Goal: Task Accomplishment & Management: Manage account settings

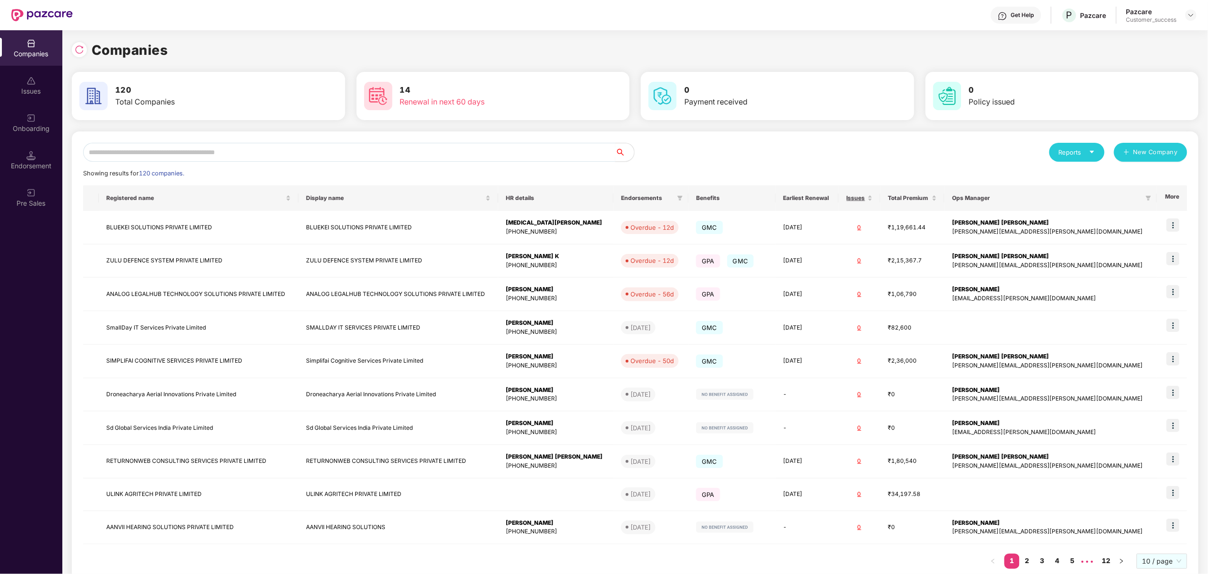
click at [364, 144] on input "text" at bounding box center [349, 152] width 532 height 19
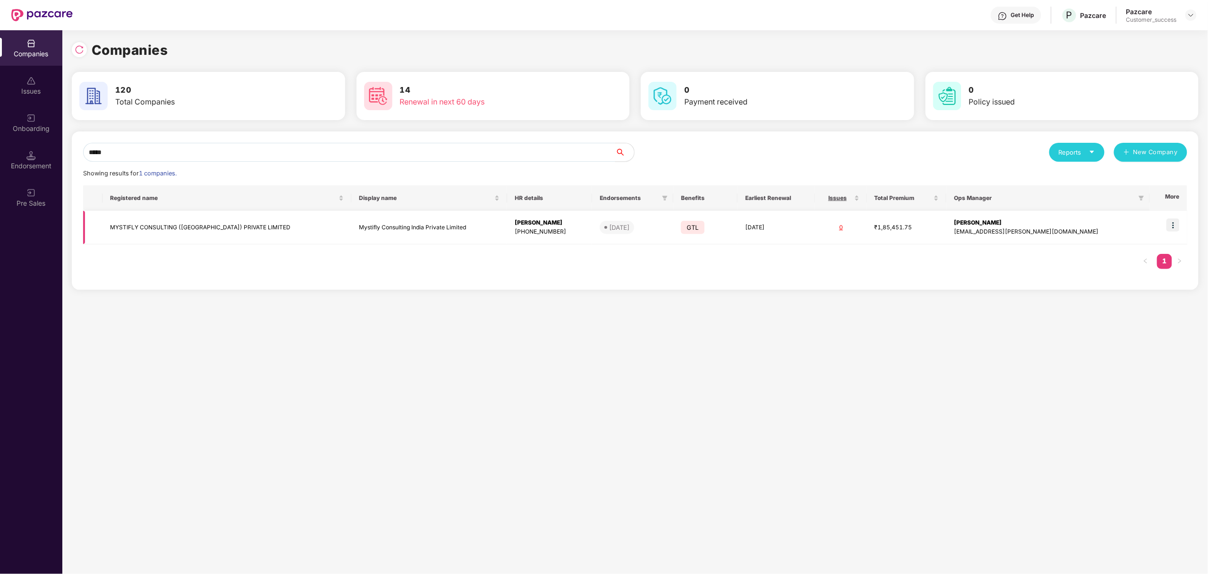
type input "*****"
click at [1174, 226] on img at bounding box center [1173, 224] width 13 height 13
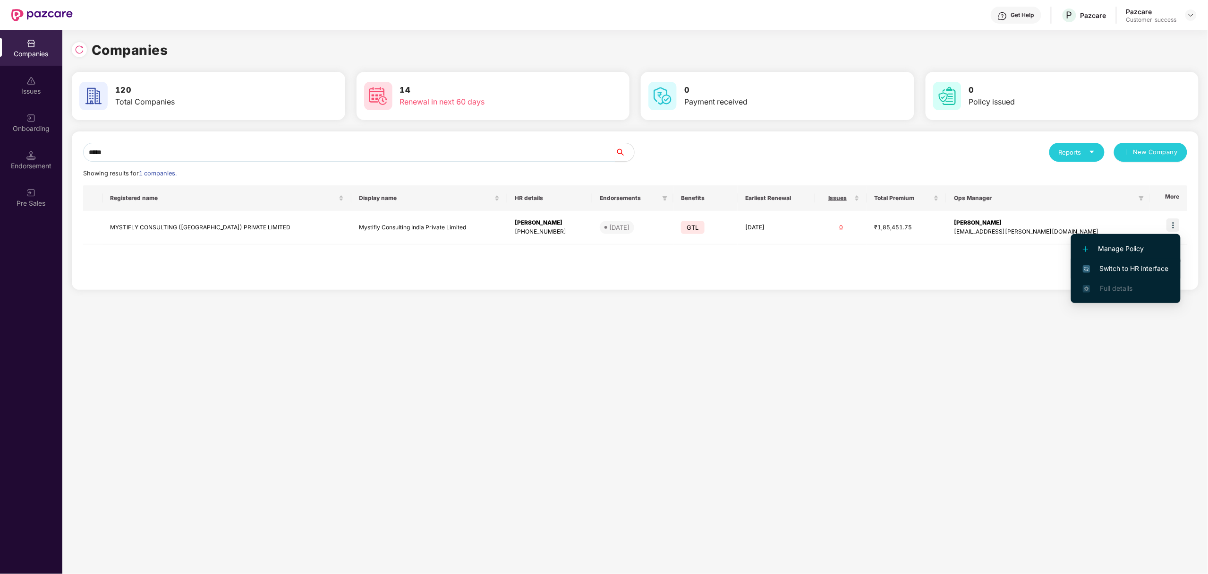
click at [1096, 268] on span "Switch to HR interface" at bounding box center [1126, 268] width 86 height 10
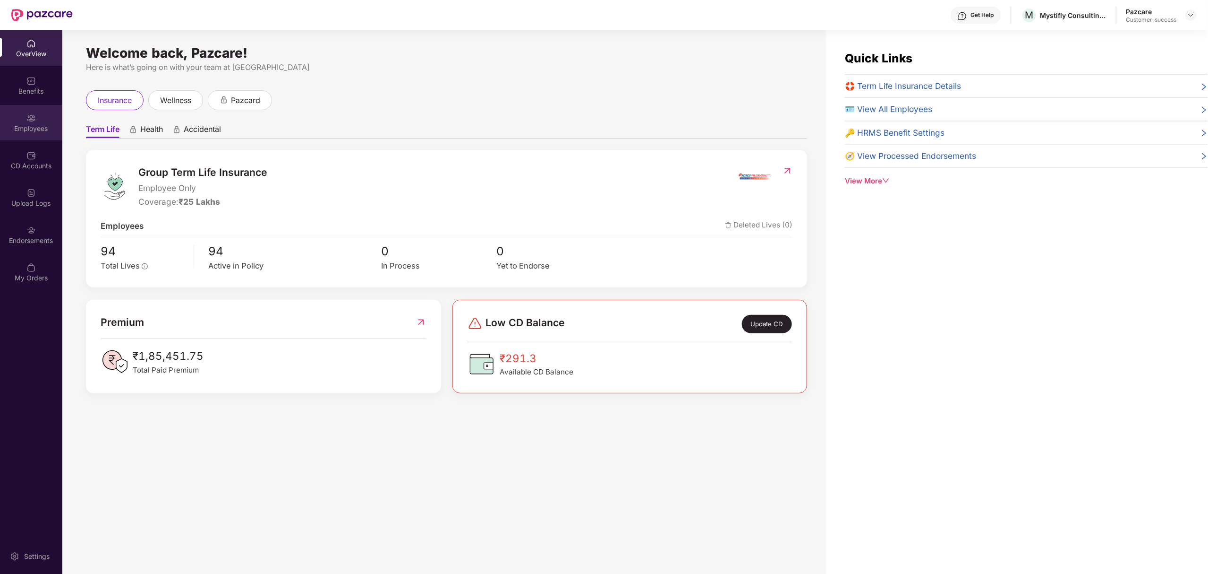
click at [32, 122] on div "Employees" at bounding box center [31, 122] width 62 height 35
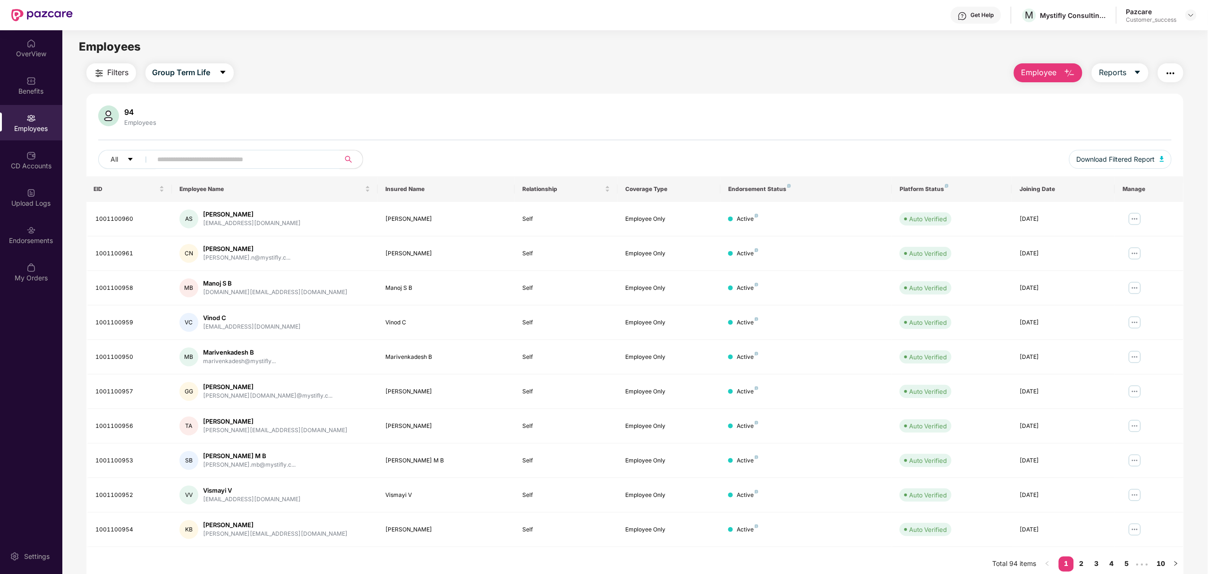
click at [1068, 68] on img "button" at bounding box center [1069, 73] width 11 height 11
click at [1052, 95] on div "Add Employee(s)" at bounding box center [1055, 97] width 53 height 11
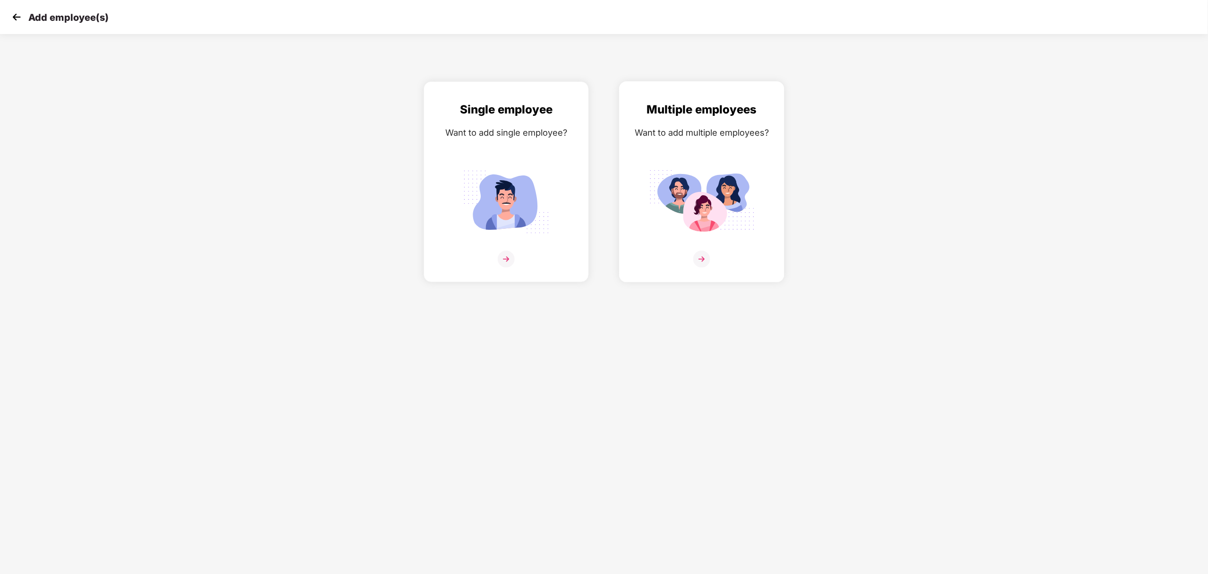
click at [637, 263] on div at bounding box center [702, 264] width 146 height 29
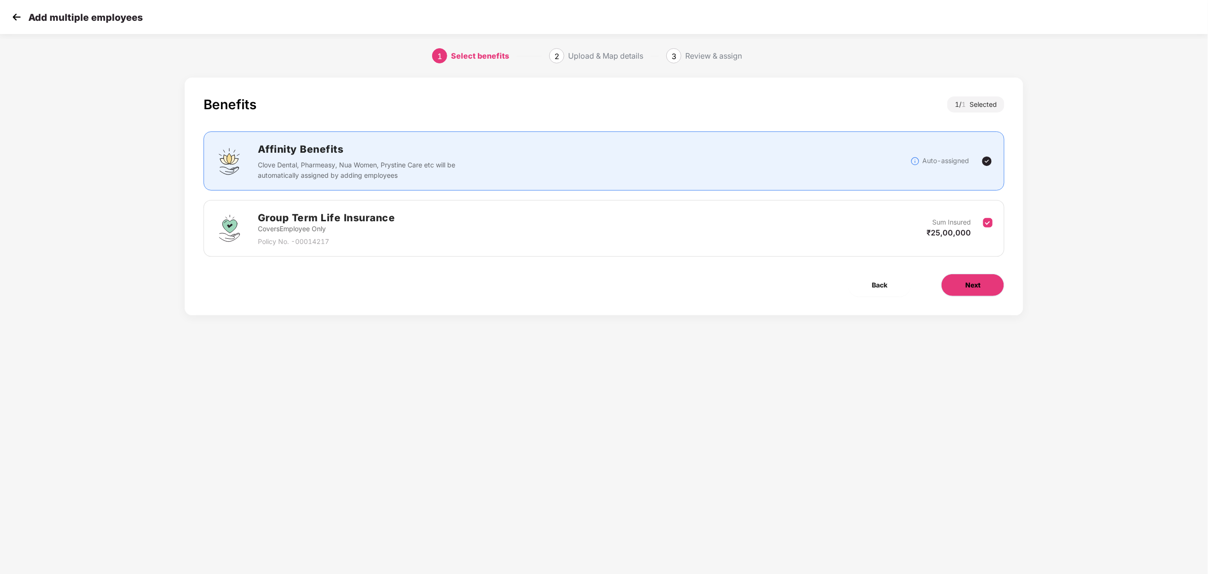
click at [977, 279] on button "Next" at bounding box center [973, 285] width 63 height 23
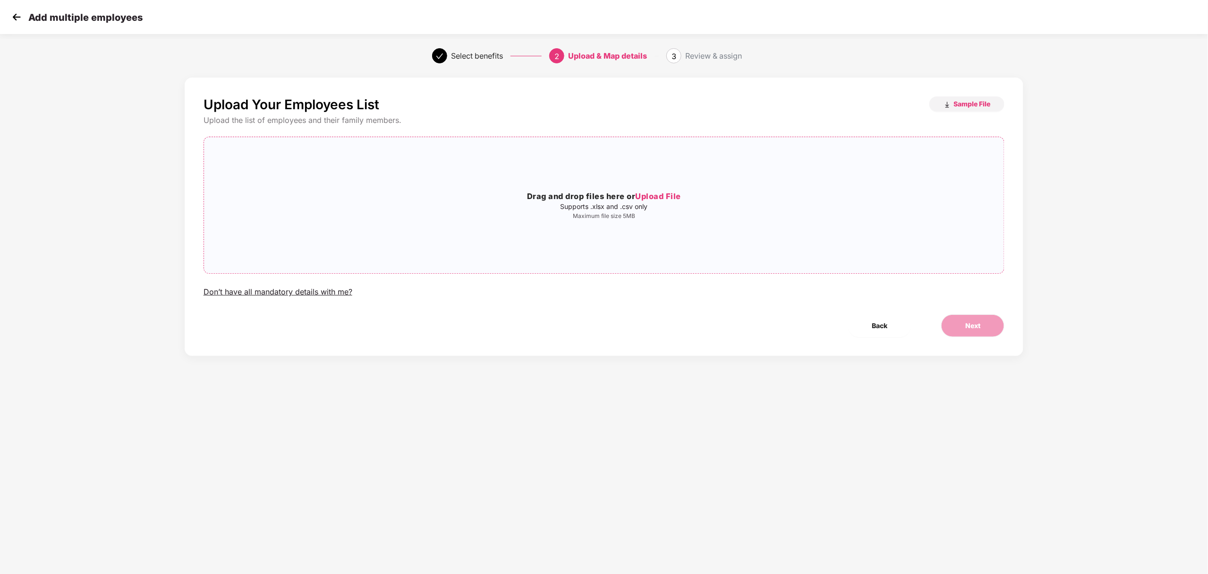
click at [594, 188] on div "Drag and drop files here or Upload File Supports .xlsx and .csv only Maximum fi…" at bounding box center [604, 205] width 800 height 121
click at [989, 323] on button "Next" at bounding box center [973, 325] width 63 height 23
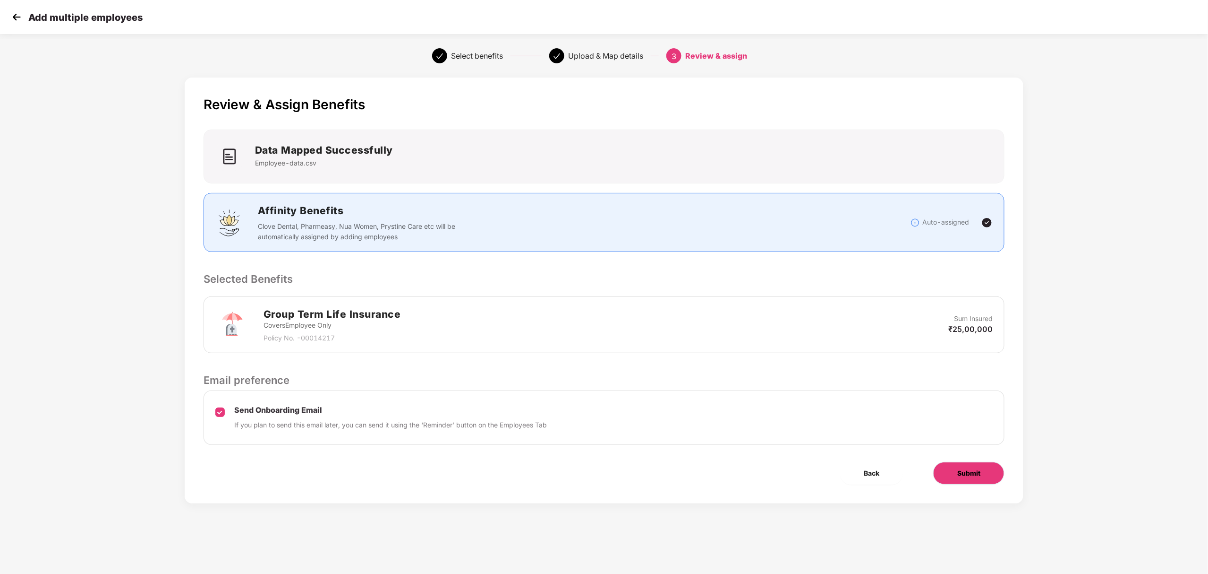
click at [968, 480] on button "Submit" at bounding box center [969, 473] width 71 height 23
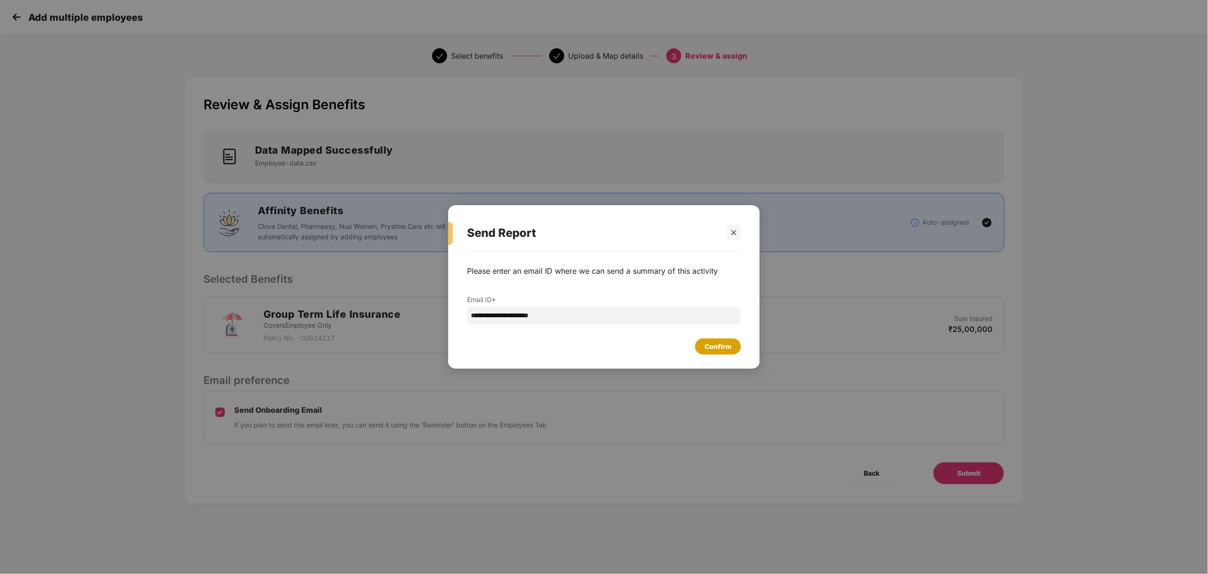
click at [724, 348] on div "Confirm" at bounding box center [718, 346] width 27 height 10
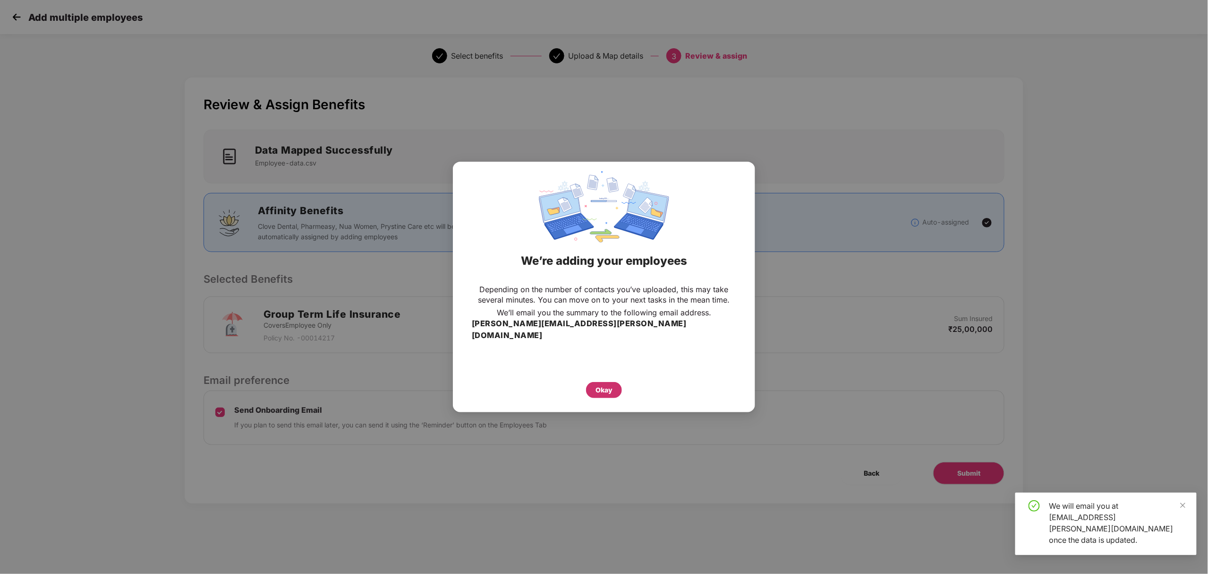
click at [597, 382] on div "Okay" at bounding box center [604, 390] width 36 height 16
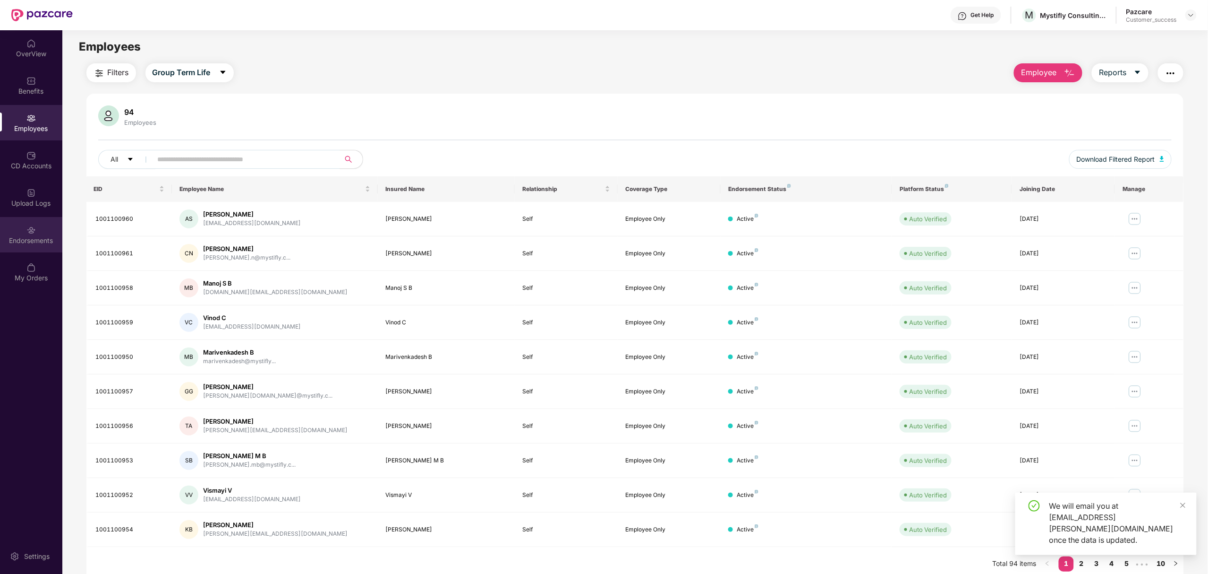
click at [21, 223] on div "Endorsements" at bounding box center [31, 234] width 62 height 35
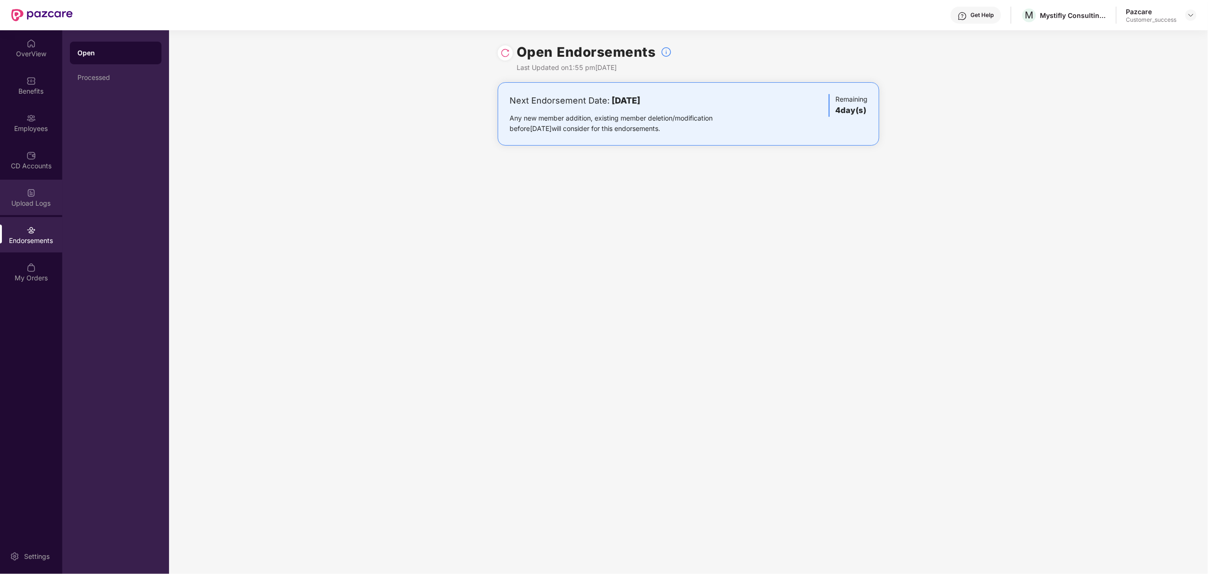
click at [26, 193] on div "Upload Logs" at bounding box center [31, 197] width 62 height 35
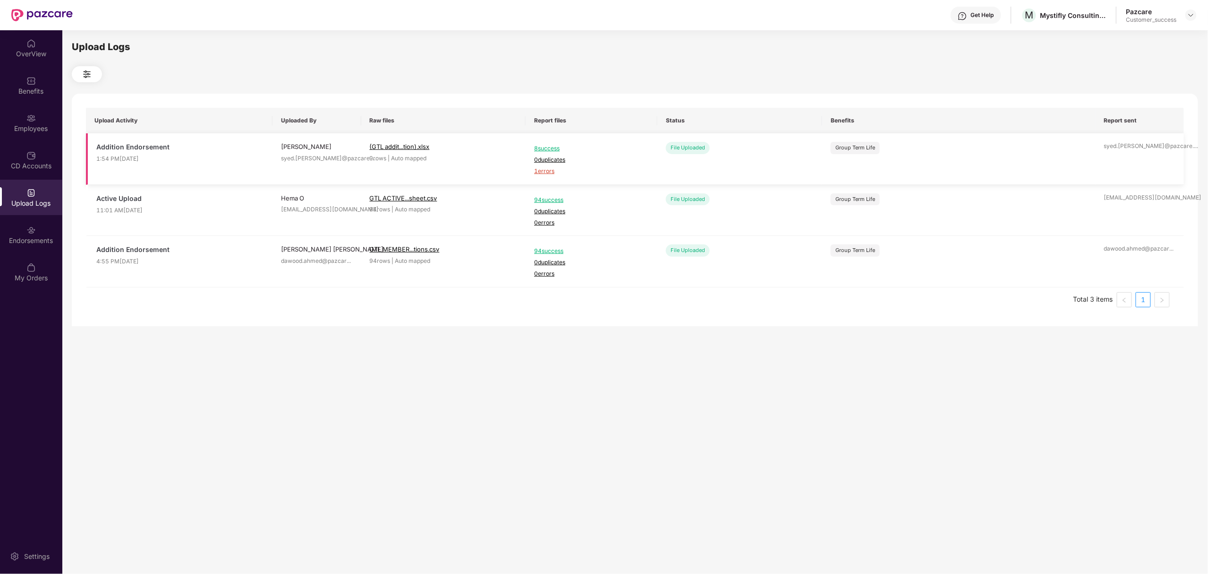
click at [549, 171] on span "1 errors" at bounding box center [591, 171] width 115 height 9
click at [34, 128] on div "Employees" at bounding box center [31, 128] width 62 height 9
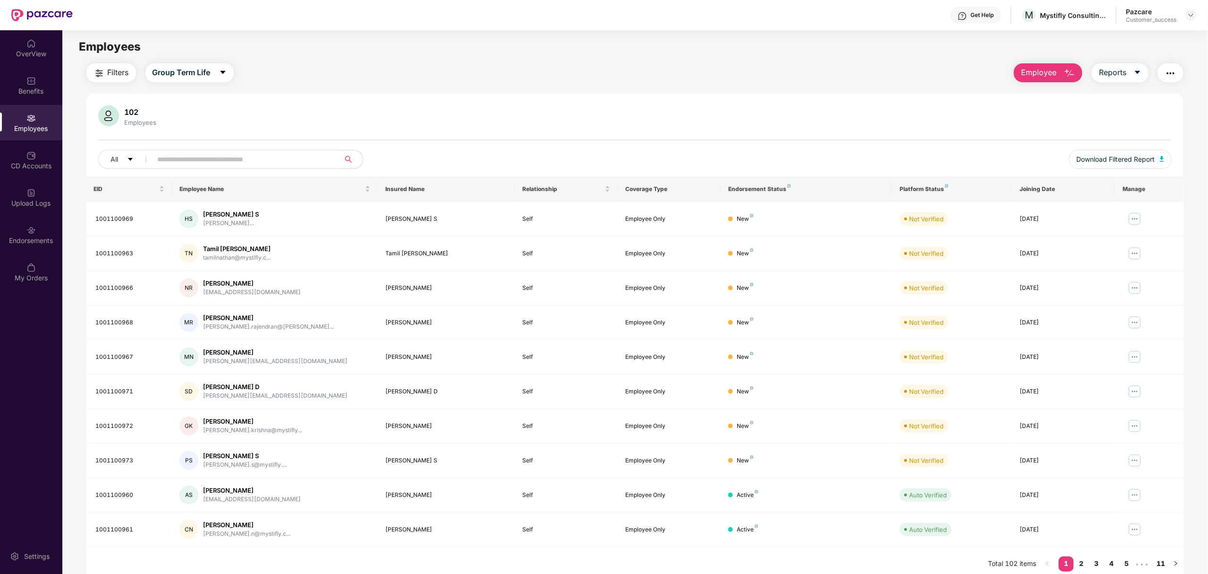
click at [206, 163] on input "text" at bounding box center [243, 159] width 170 height 14
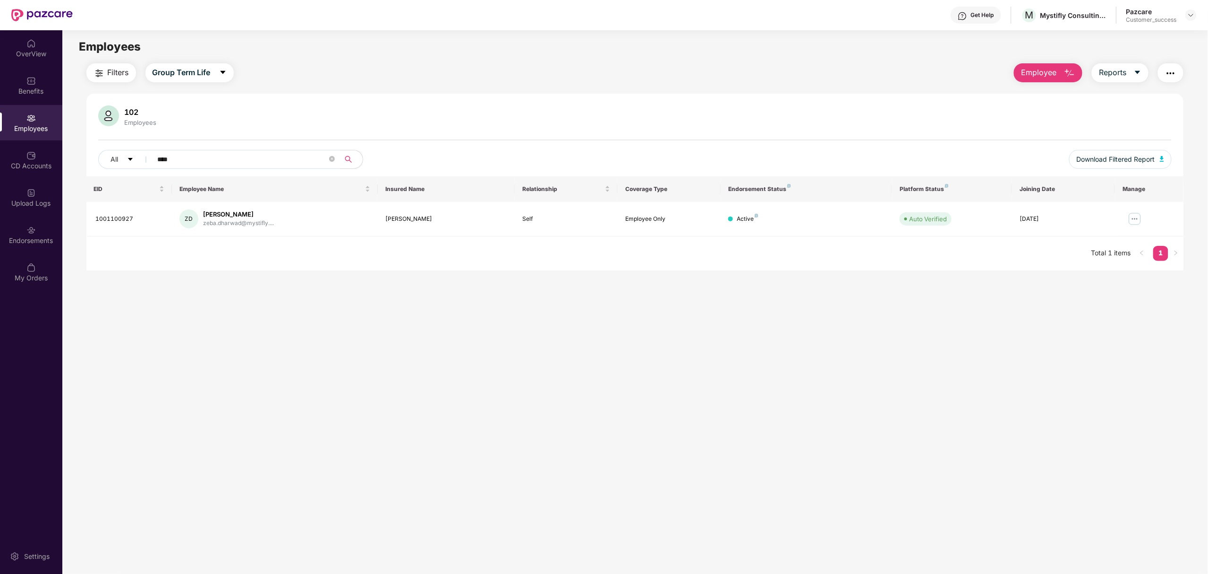
type input "****"
click at [33, 225] on img at bounding box center [30, 229] width 9 height 9
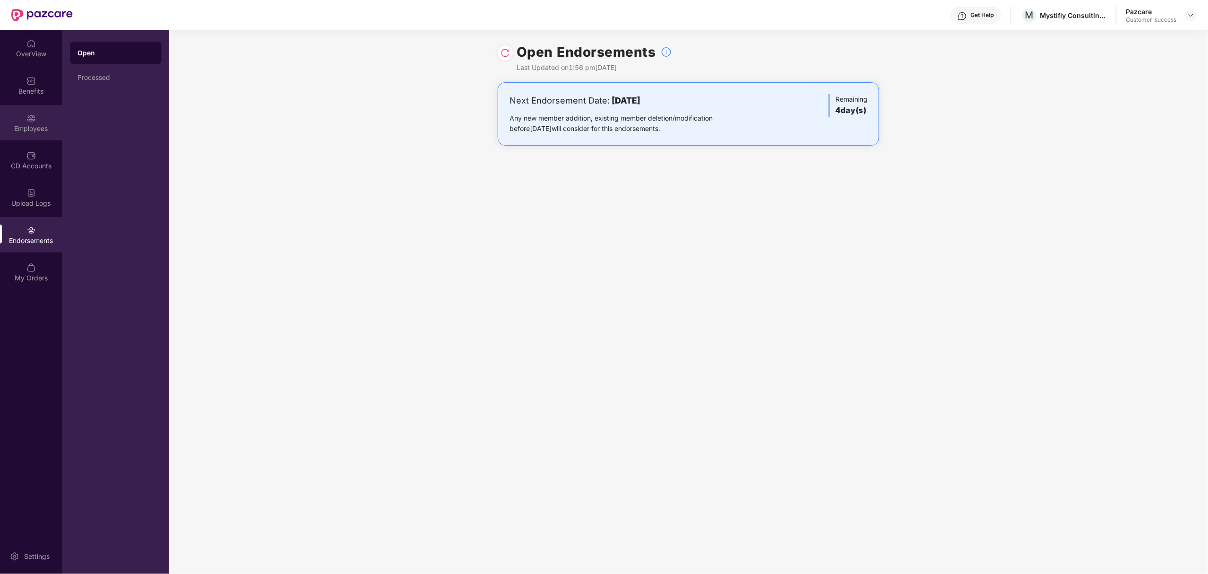
click at [29, 116] on img at bounding box center [30, 117] width 9 height 9
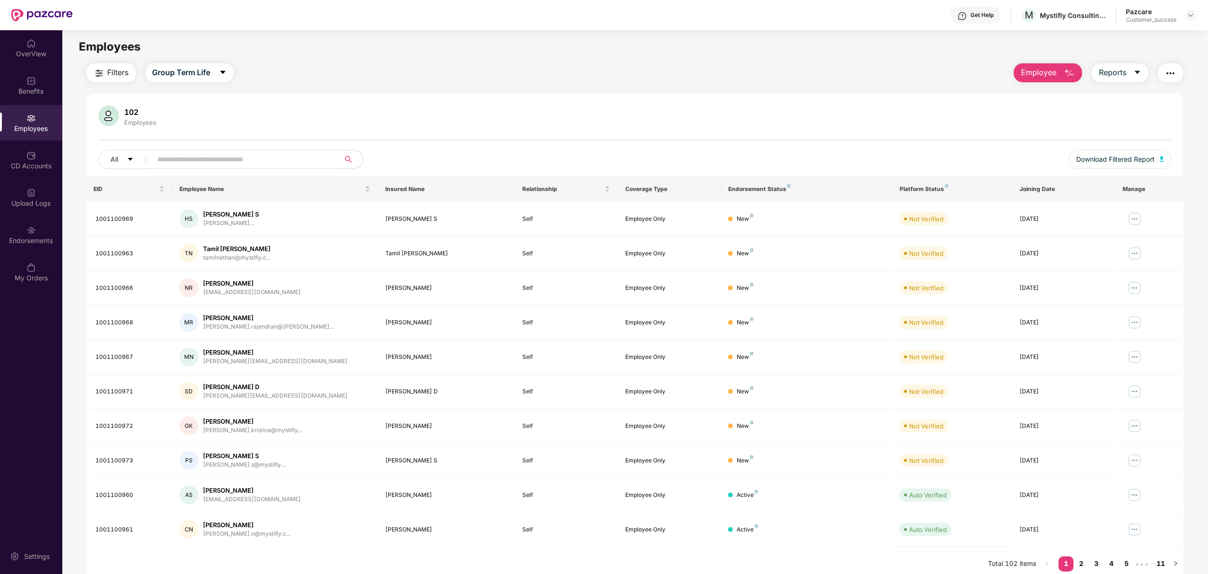
click at [1044, 79] on button "Employee" at bounding box center [1048, 72] width 69 height 19
click at [1045, 115] on div "Delete Employee(s)" at bounding box center [1059, 116] width 60 height 11
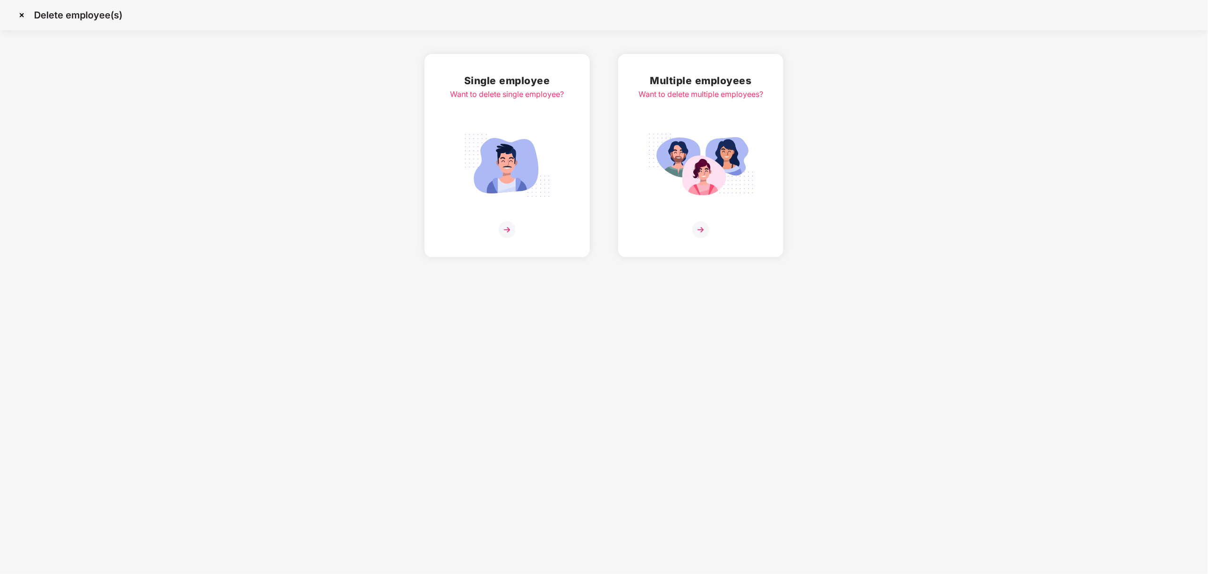
click at [521, 229] on div at bounding box center [508, 229] width 114 height 17
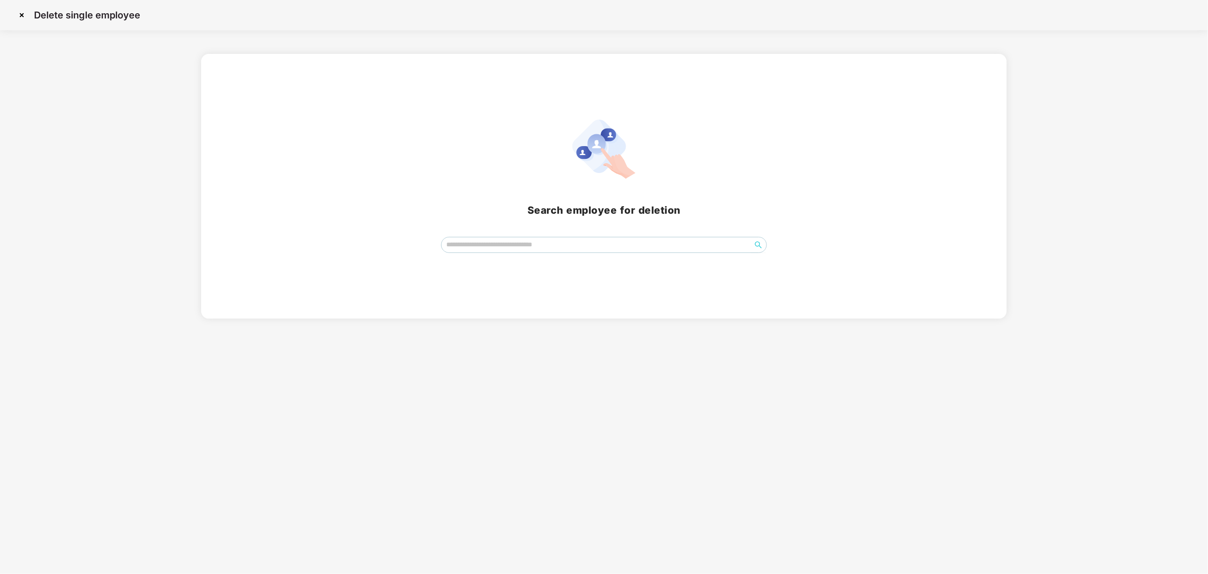
click at [521, 229] on div "Search employee for deletion" at bounding box center [604, 186] width 783 height 133
click at [266, 135] on div "Search employee for deletion" at bounding box center [604, 186] width 783 height 133
click at [26, 21] on img at bounding box center [21, 15] width 15 height 15
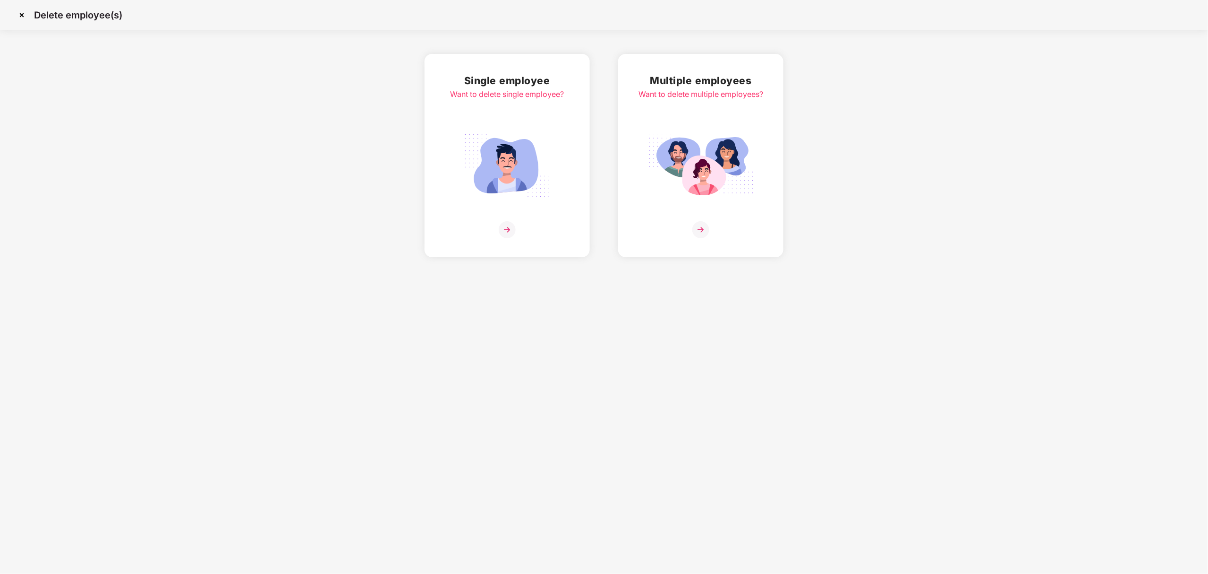
click at [1059, 193] on div "Single employee Want to delete single employee? Multiple employees Want to dele…" at bounding box center [604, 155] width 1208 height 203
click at [709, 208] on div "Multiple employees Want to delete multiple employees?" at bounding box center [701, 155] width 125 height 165
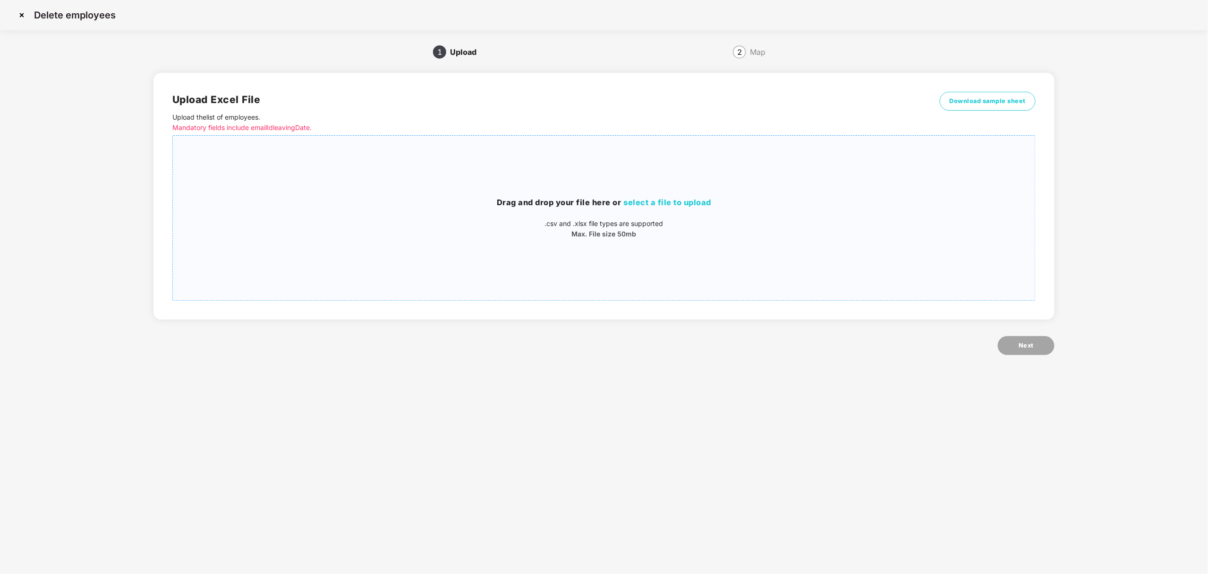
click at [528, 197] on h3 "Drag and drop your file here or select a file to upload" at bounding box center [604, 203] width 863 height 12
click at [1019, 339] on button "Next" at bounding box center [1026, 345] width 57 height 19
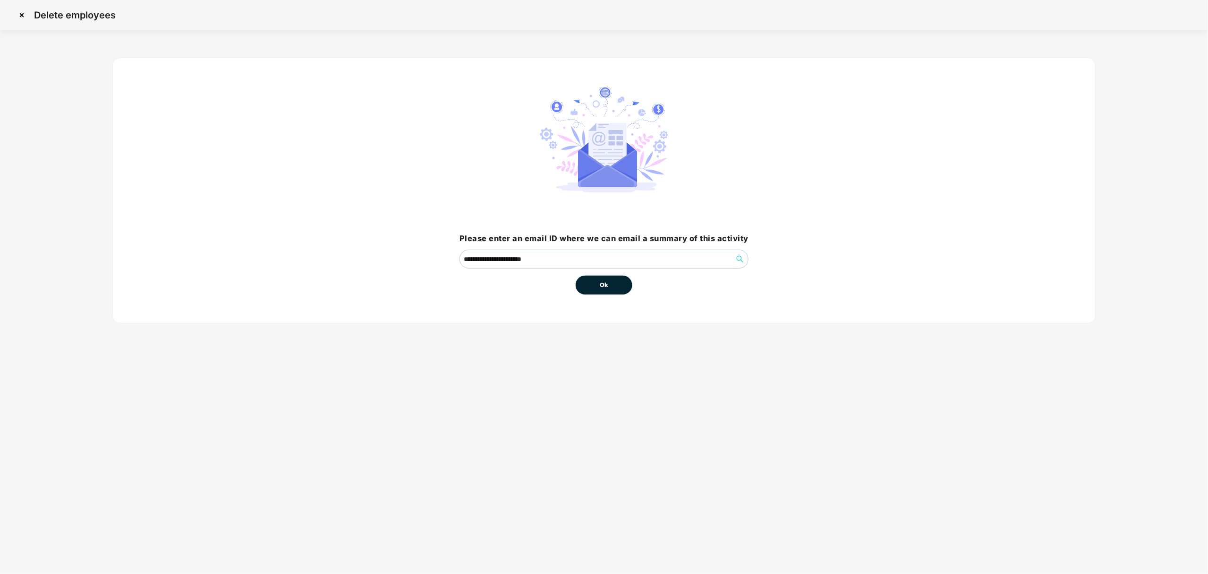
click at [613, 280] on button "Ok" at bounding box center [604, 284] width 57 height 19
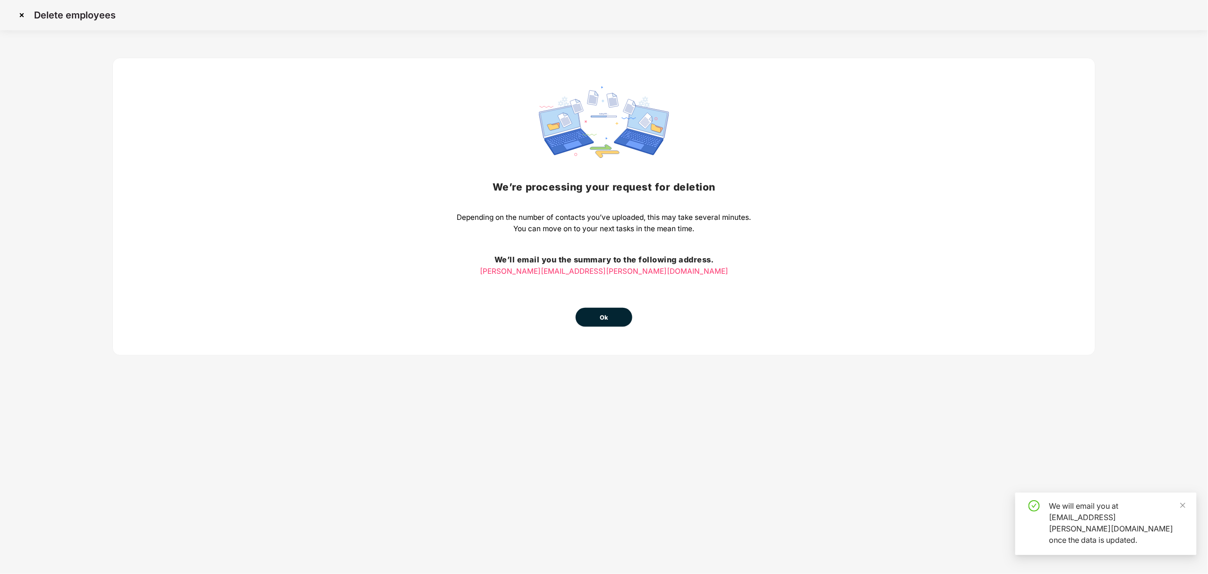
click at [601, 308] on button "Ok" at bounding box center [604, 317] width 57 height 19
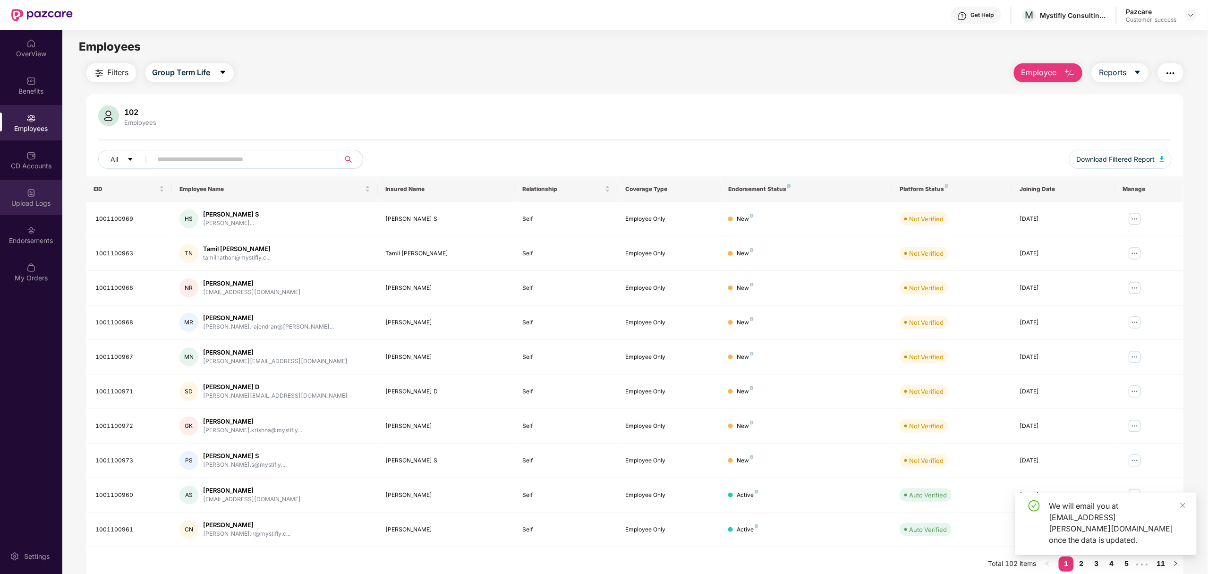
click at [40, 205] on div "Upload Logs" at bounding box center [31, 202] width 62 height 9
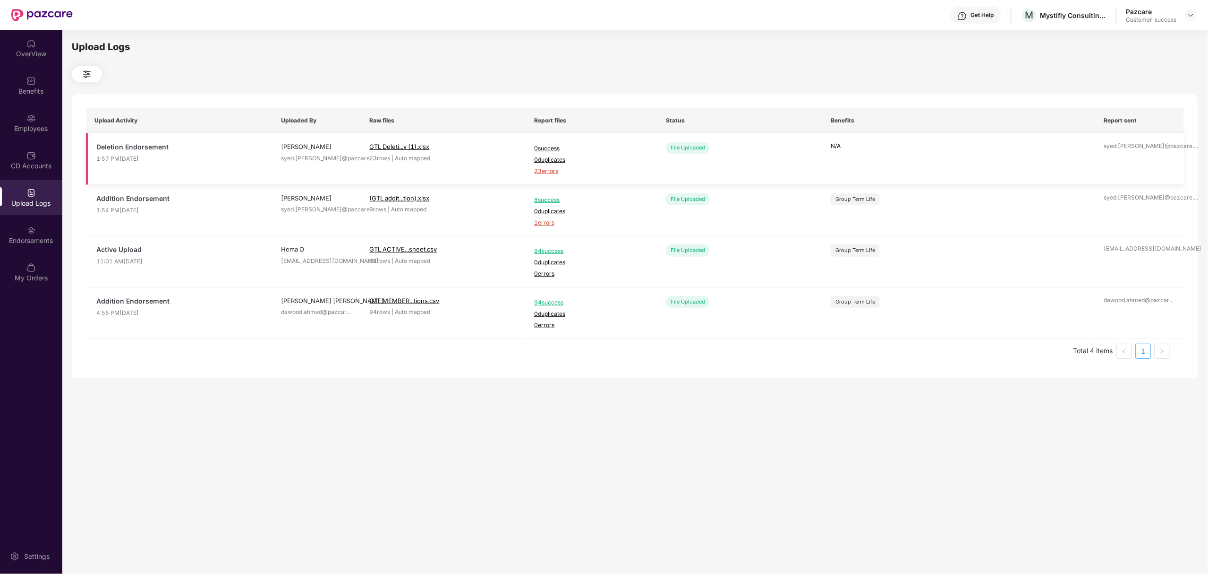
click at [547, 172] on span "23 errors" at bounding box center [591, 171] width 115 height 9
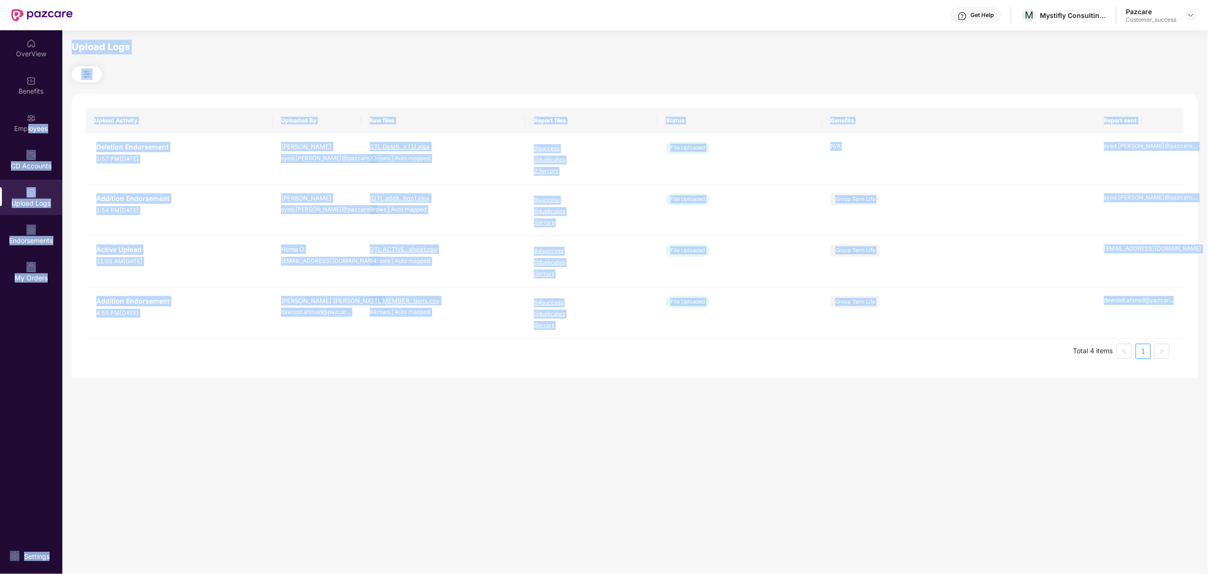
drag, startPoint x: 27, startPoint y: 123, endPoint x: 98, endPoint y: 603, distance: 485.2
click at [98, 573] on html "Get Help M Mystifly Consulting India Private Limited Pazcare Customer_success O…" at bounding box center [604, 287] width 1208 height 574
click at [767, 433] on div "Upload Logs Upload Activity Uploaded By Raw files Report files Status Benefits …" at bounding box center [635, 301] width 1127 height 522
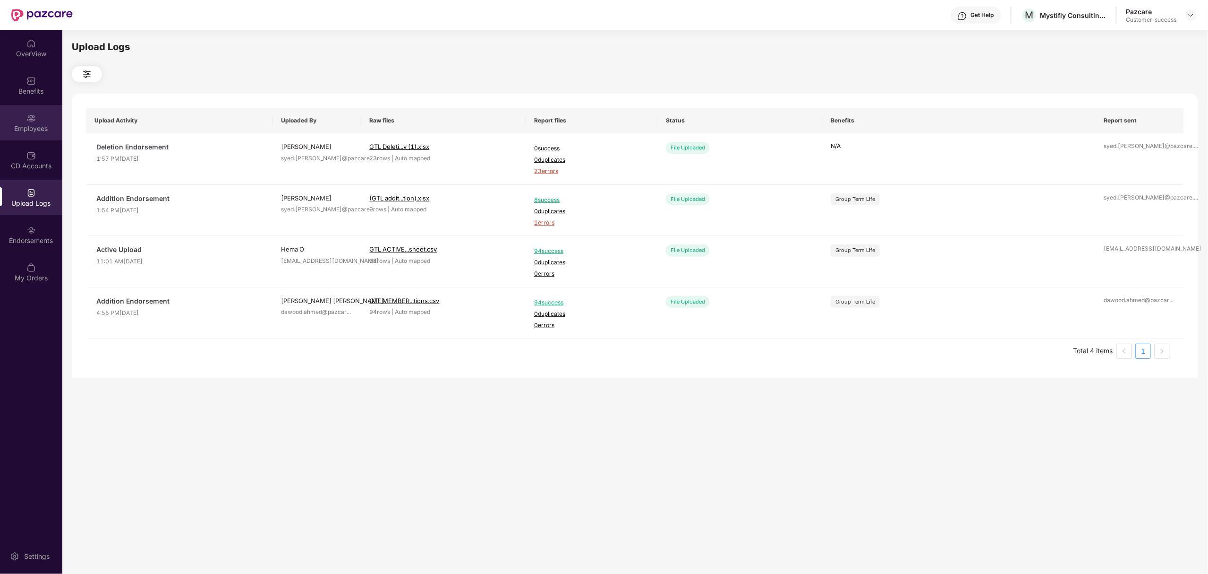
click at [21, 117] on div "Employees" at bounding box center [31, 122] width 62 height 35
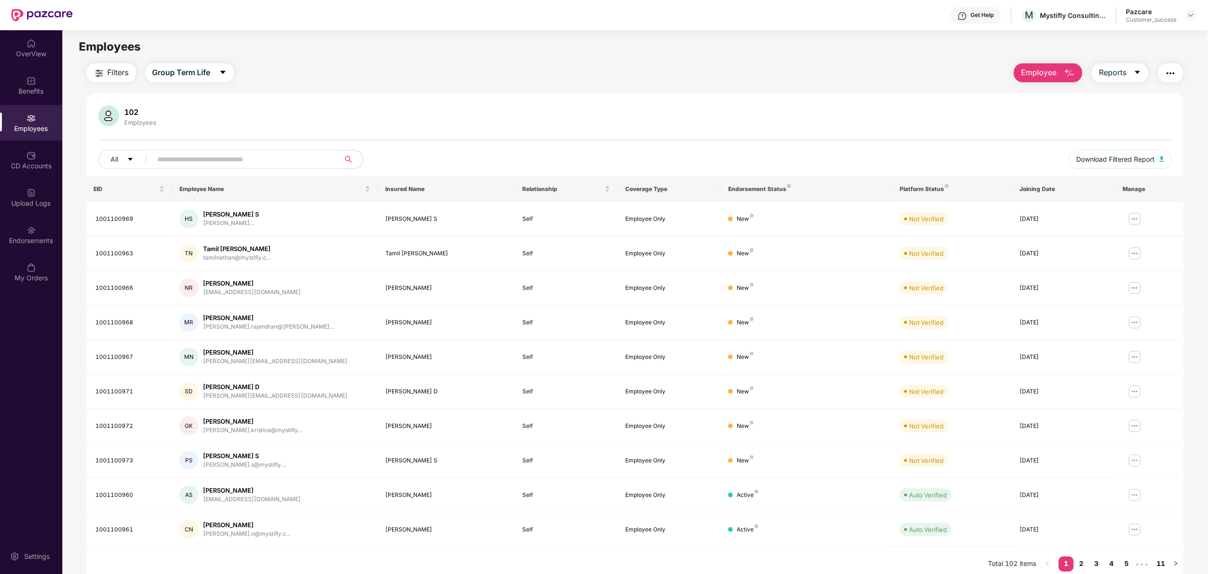
click at [1032, 76] on span "Employee" at bounding box center [1038, 73] width 35 height 12
click at [1040, 100] on div "Add Employee(s)" at bounding box center [1055, 97] width 53 height 11
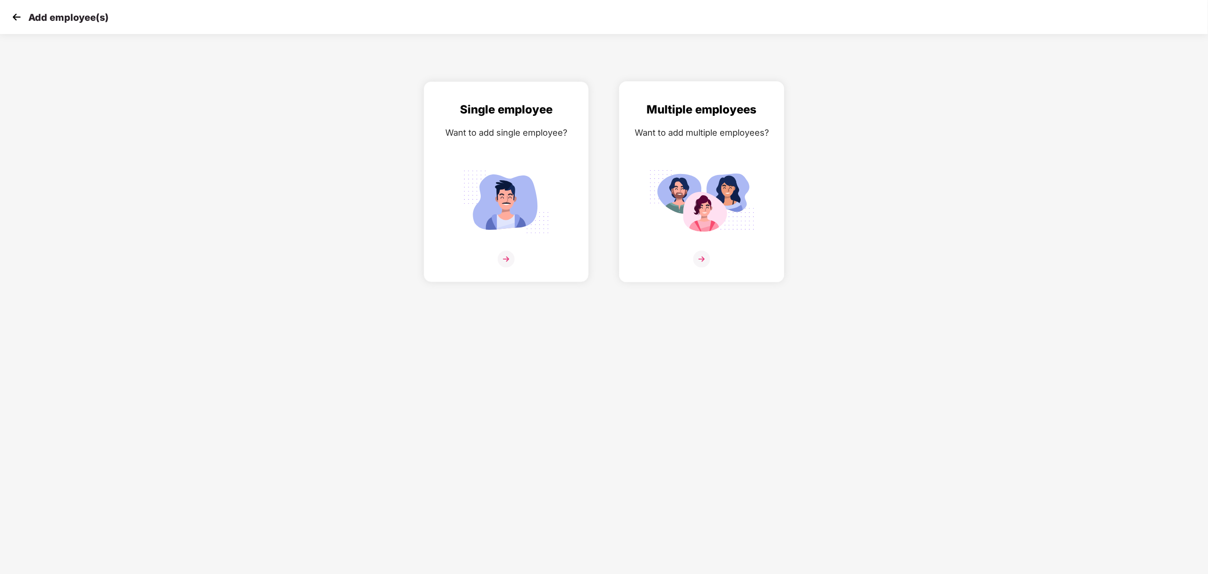
click at [725, 240] on div "Multiple employees Want to add multiple employees?" at bounding box center [702, 190] width 146 height 179
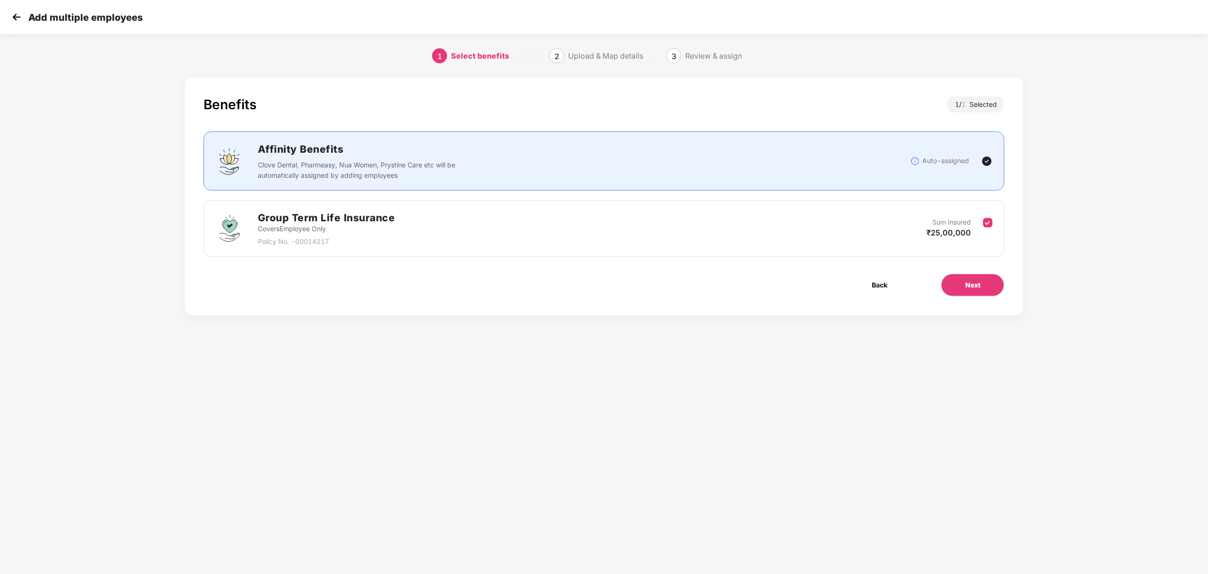
click at [10, 19] on img at bounding box center [16, 17] width 14 height 14
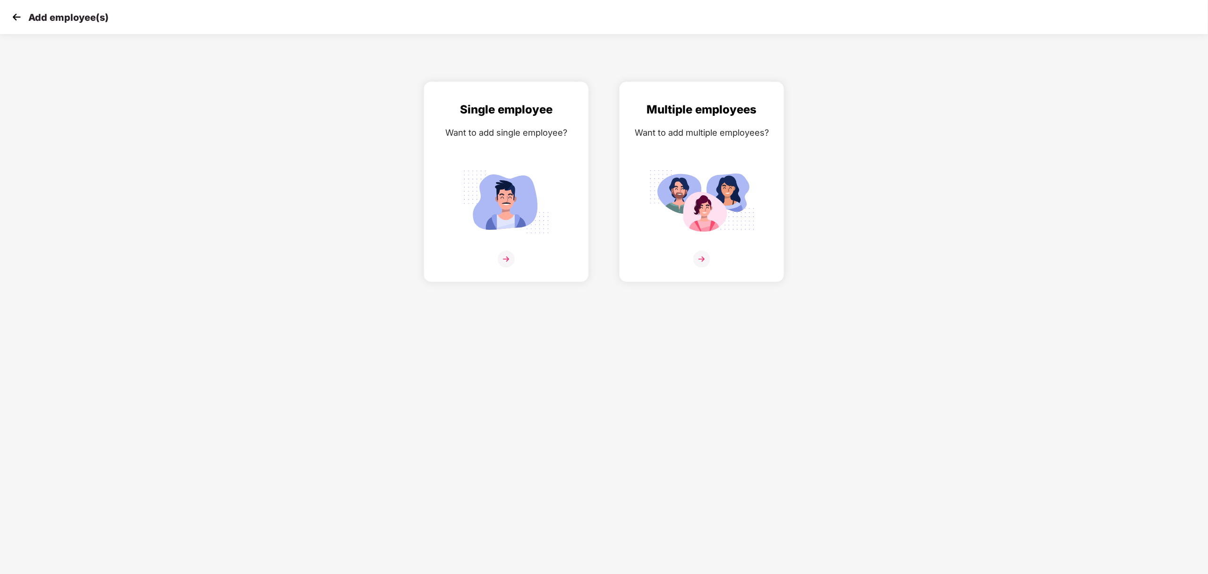
click at [10, 19] on img at bounding box center [16, 17] width 14 height 14
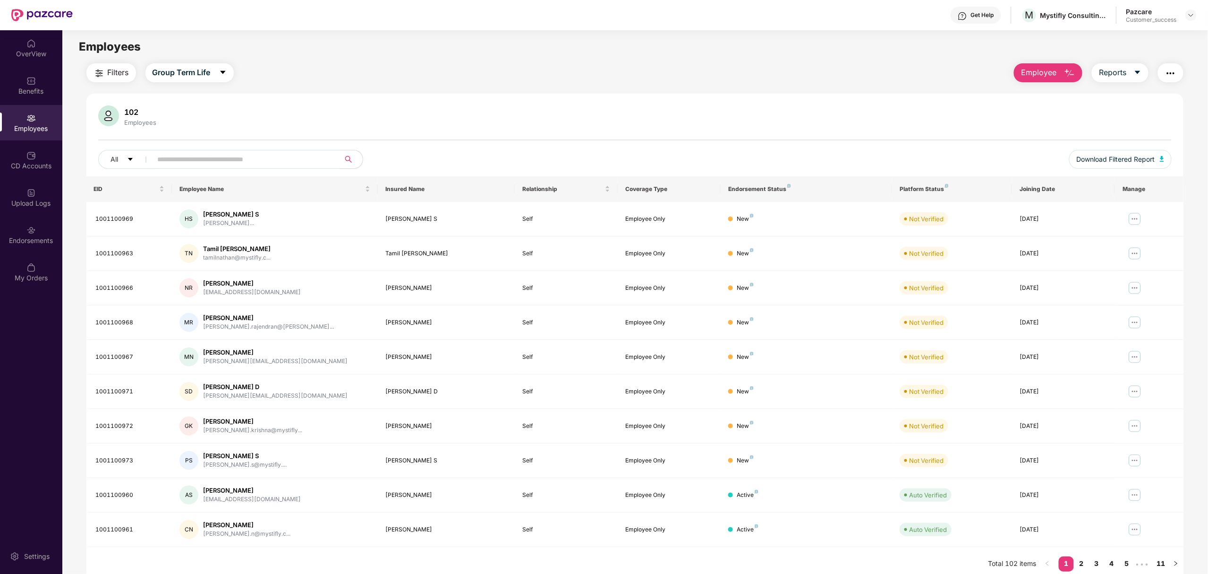
click at [1046, 74] on span "Employee" at bounding box center [1038, 73] width 35 height 12
click at [1059, 113] on div "Delete Employee(s)" at bounding box center [1059, 116] width 60 height 11
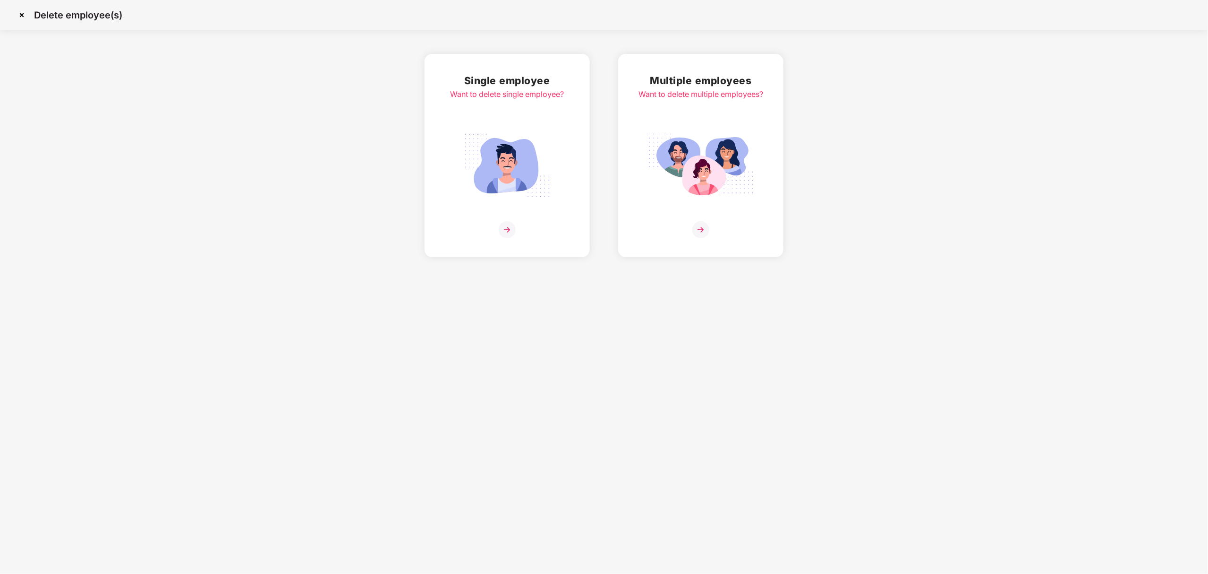
click at [722, 241] on div "Multiple employees Want to delete multiple employees?" at bounding box center [700, 155] width 165 height 203
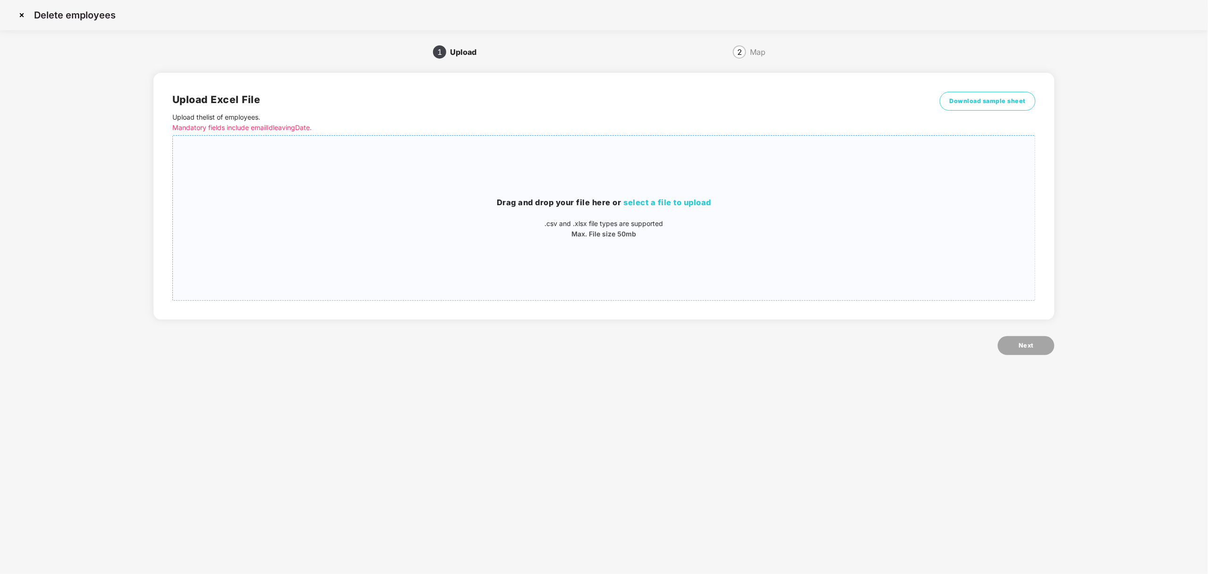
click at [664, 183] on div "Drag and drop your file here or select a file to upload .csv and .xlsx file typ…" at bounding box center [604, 217] width 863 height 149
click at [1001, 344] on button "Next" at bounding box center [1026, 345] width 57 height 19
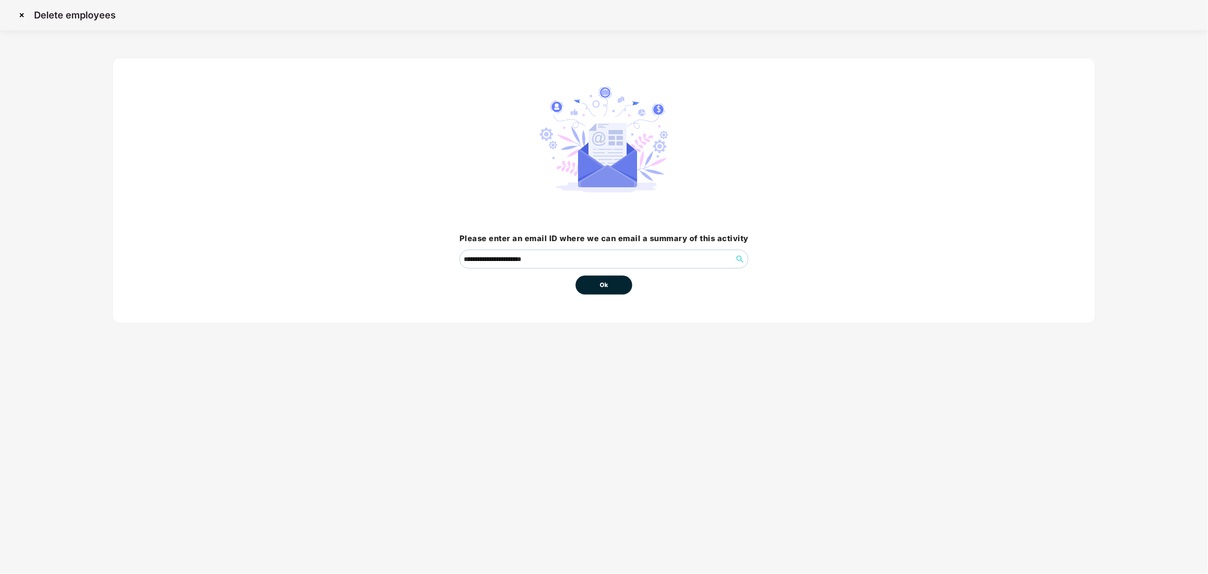
click at [615, 280] on button "Ok" at bounding box center [604, 284] width 57 height 19
click at [605, 282] on span "Ok" at bounding box center [604, 284] width 9 height 9
click at [605, 283] on span "Ok" at bounding box center [604, 284] width 9 height 9
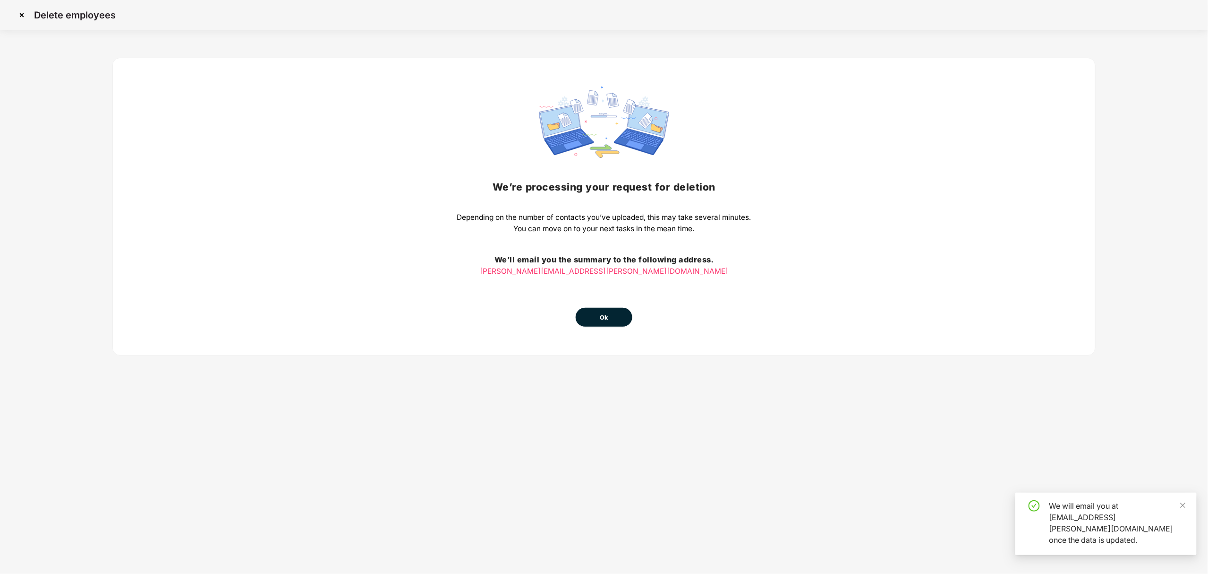
click at [21, 17] on img at bounding box center [21, 15] width 15 height 15
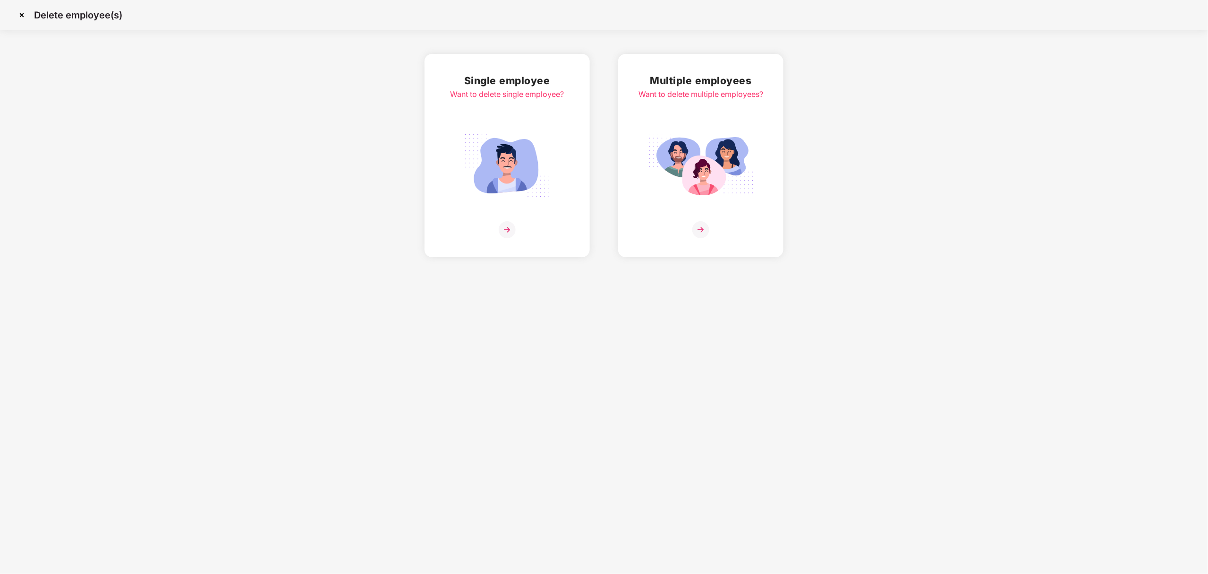
click at [25, 16] on img at bounding box center [21, 15] width 15 height 15
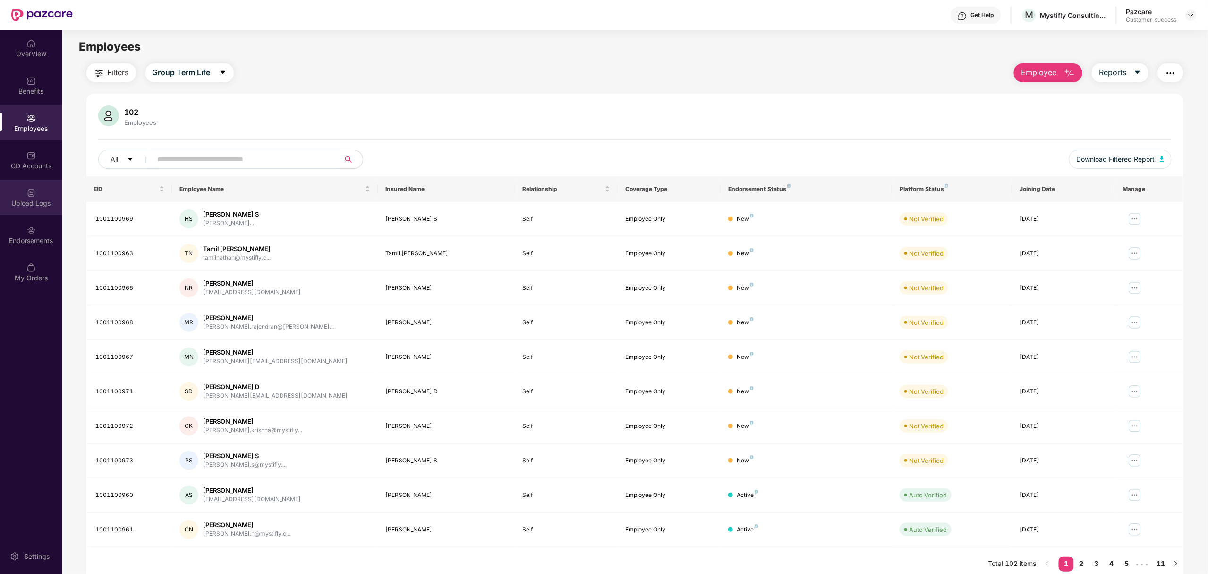
click at [17, 199] on div "Upload Logs" at bounding box center [31, 202] width 62 height 9
